Goal: Information Seeking & Learning: Find specific page/section

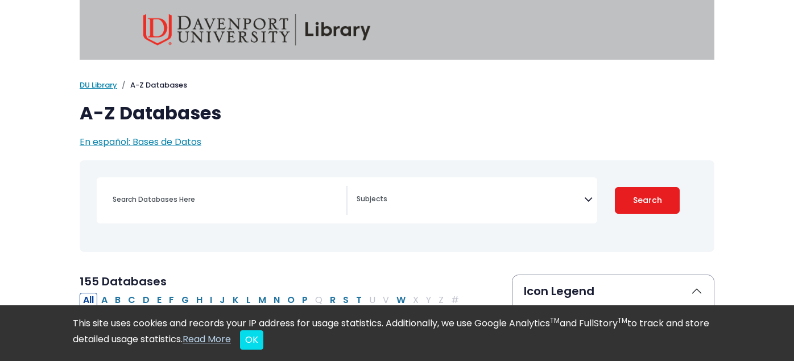
select select "Database Subject Filter"
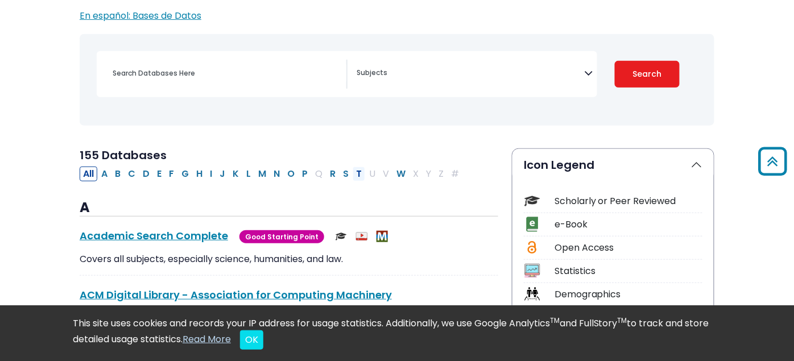
scroll to position [126, 0]
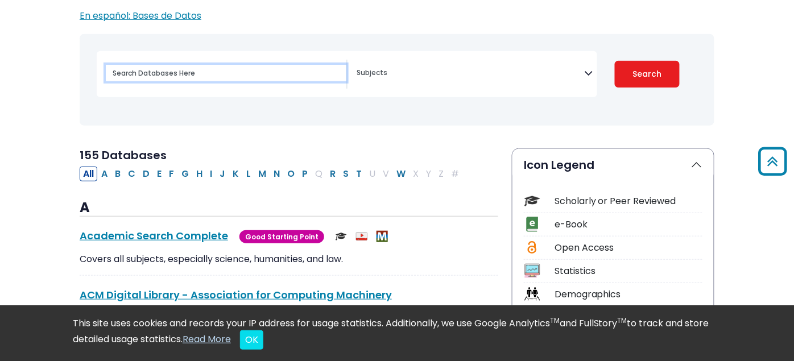
click at [233, 75] on input "Search database by title or keyword" at bounding box center [226, 73] width 241 height 16
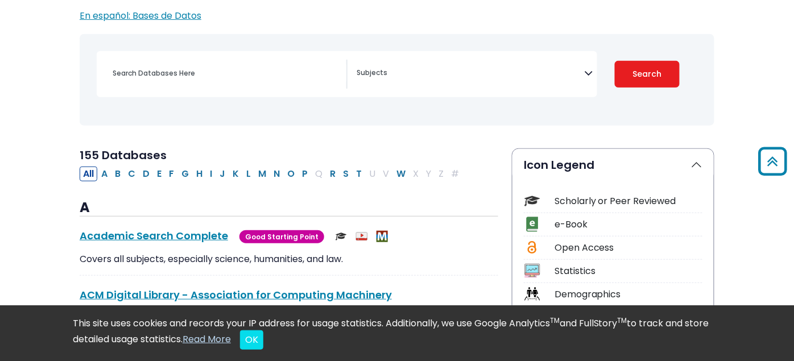
click at [593, 69] on icon "Search filters" at bounding box center [588, 71] width 9 height 17
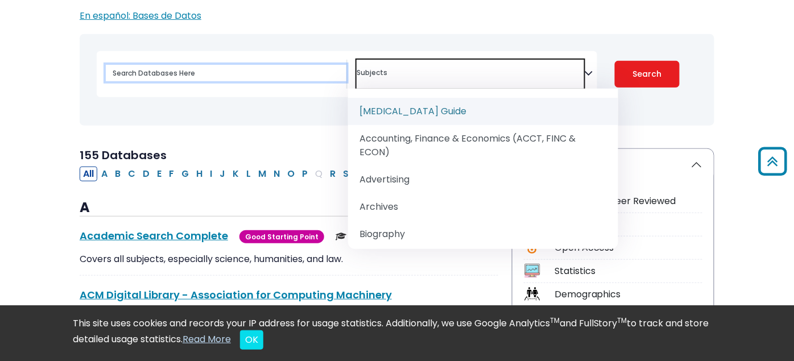
click at [182, 65] on input "Search database by title or keyword" at bounding box center [226, 73] width 241 height 16
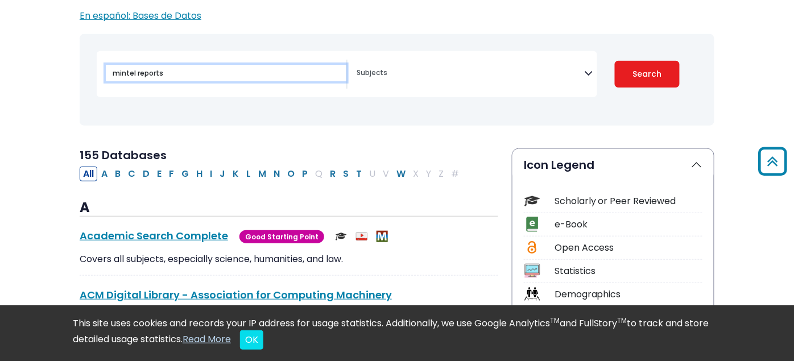
type input "mintel reports"
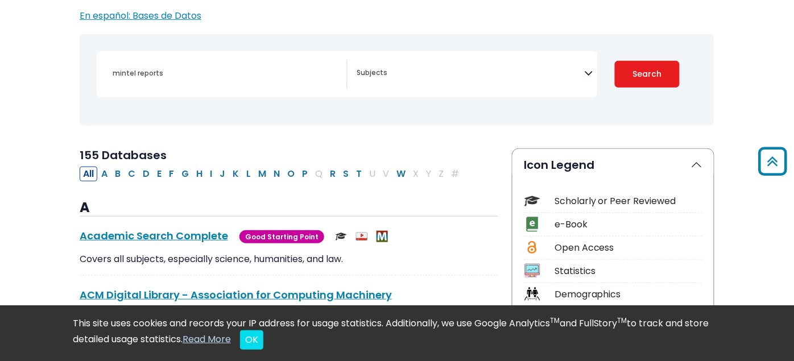
click at [401, 74] on textarea "Search" at bounding box center [470, 73] width 227 height 9
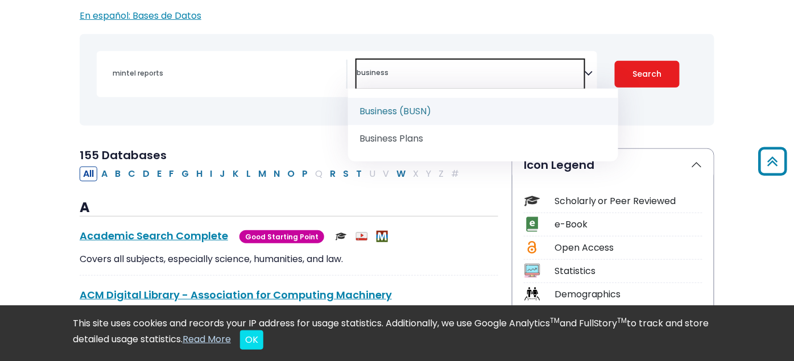
type textarea "business"
select select "219040"
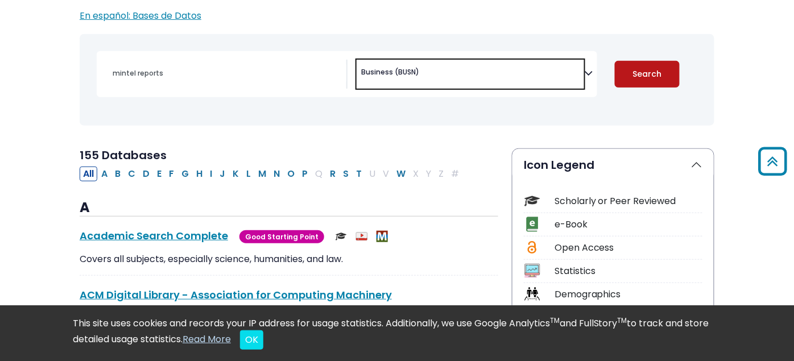
click at [680, 69] on button "Search" at bounding box center [647, 74] width 65 height 27
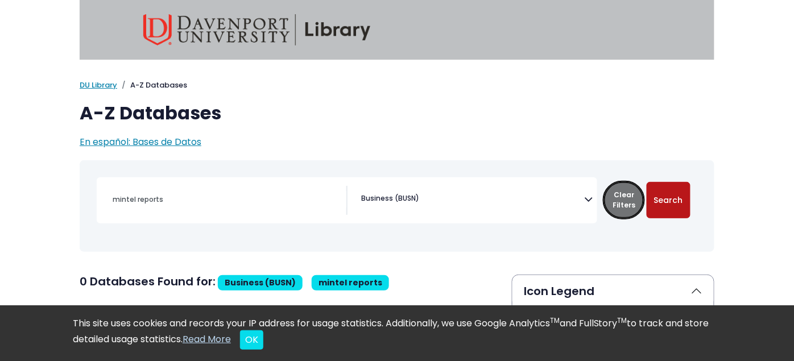
drag, startPoint x: 677, startPoint y: 197, endPoint x: 672, endPoint y: 197, distance: 5.7
click at [644, 197] on button "Clear Filters" at bounding box center [624, 200] width 40 height 36
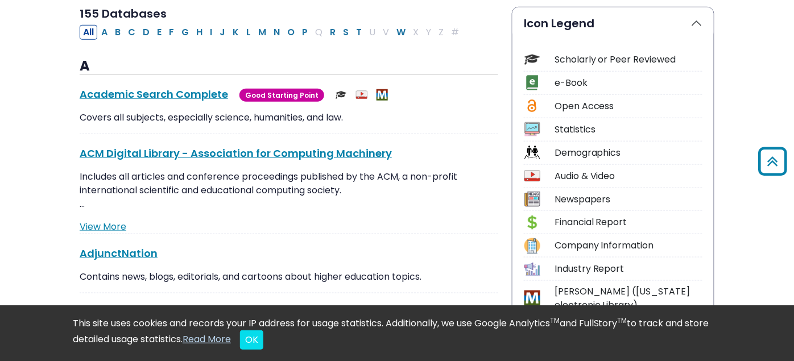
scroll to position [252, 0]
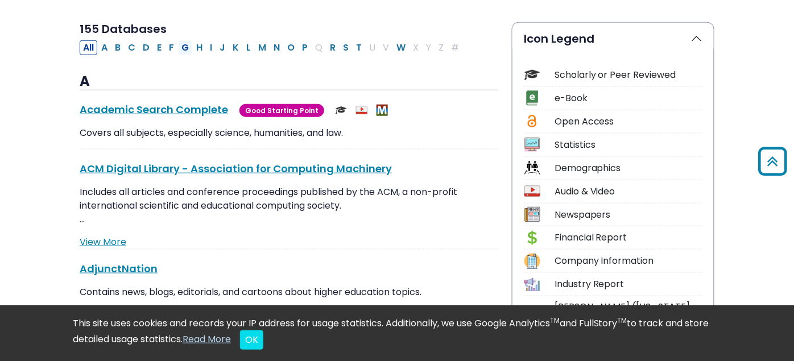
click at [178, 45] on button "G" at bounding box center [185, 47] width 14 height 15
select select "Database Subject Filter"
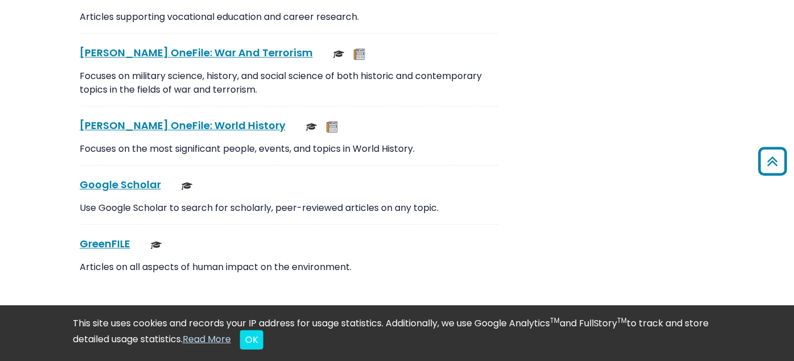
scroll to position [2970, 0]
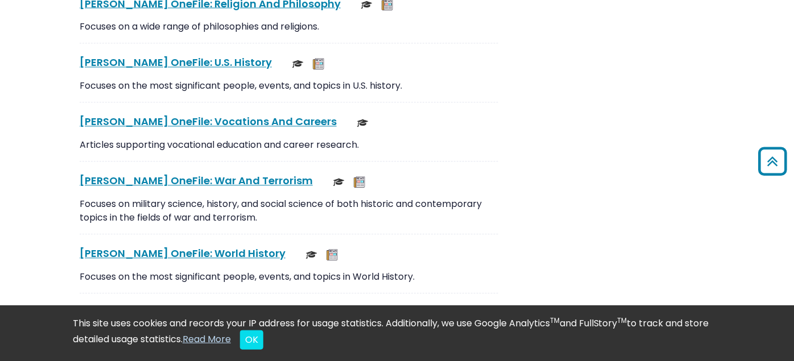
click at [80, 306] on link "Google Scholar This link opens in a new window" at bounding box center [120, 313] width 81 height 14
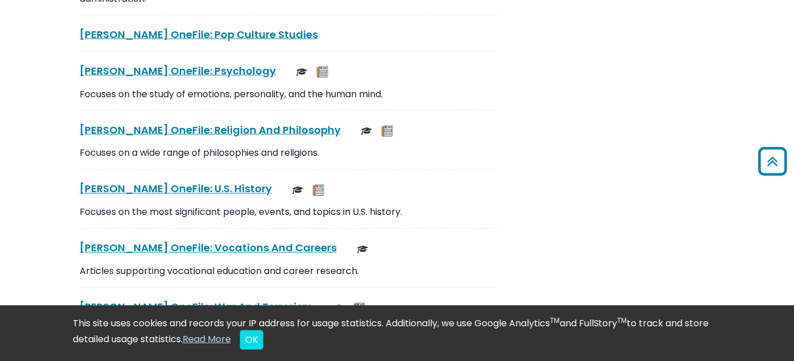
scroll to position [3096, 0]
